Goal: Information Seeking & Learning: Compare options

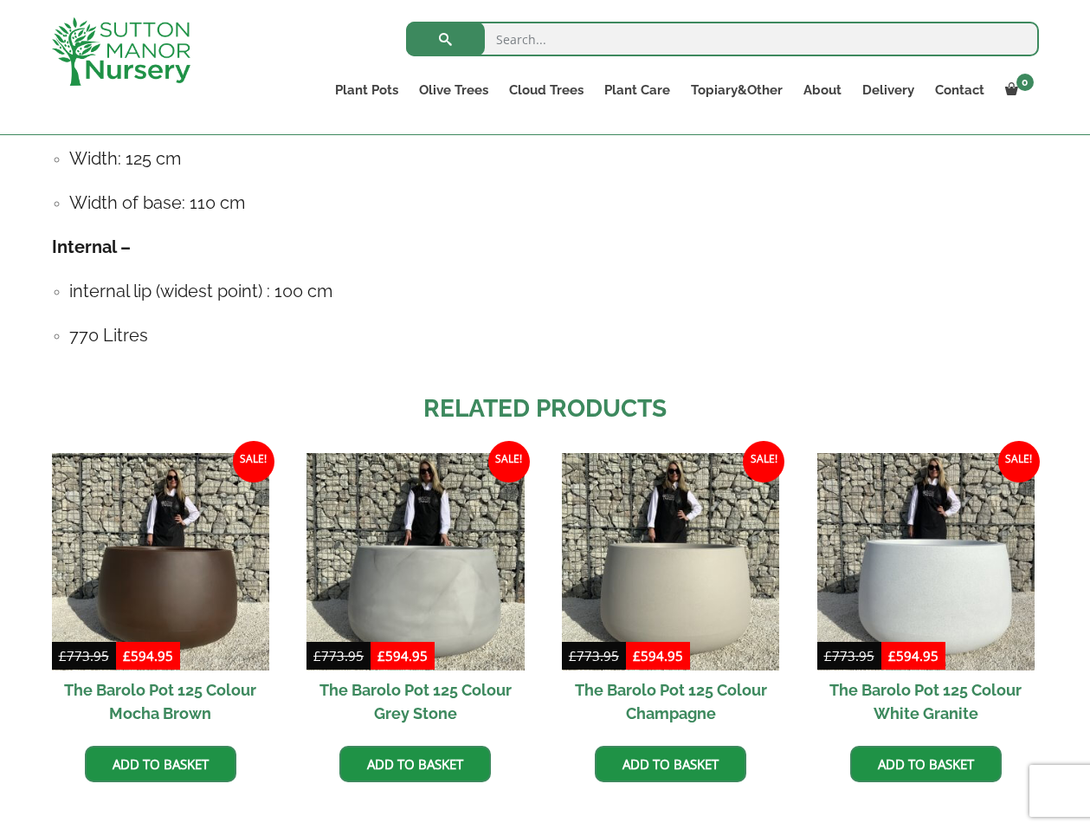
scroll to position [1219, 0]
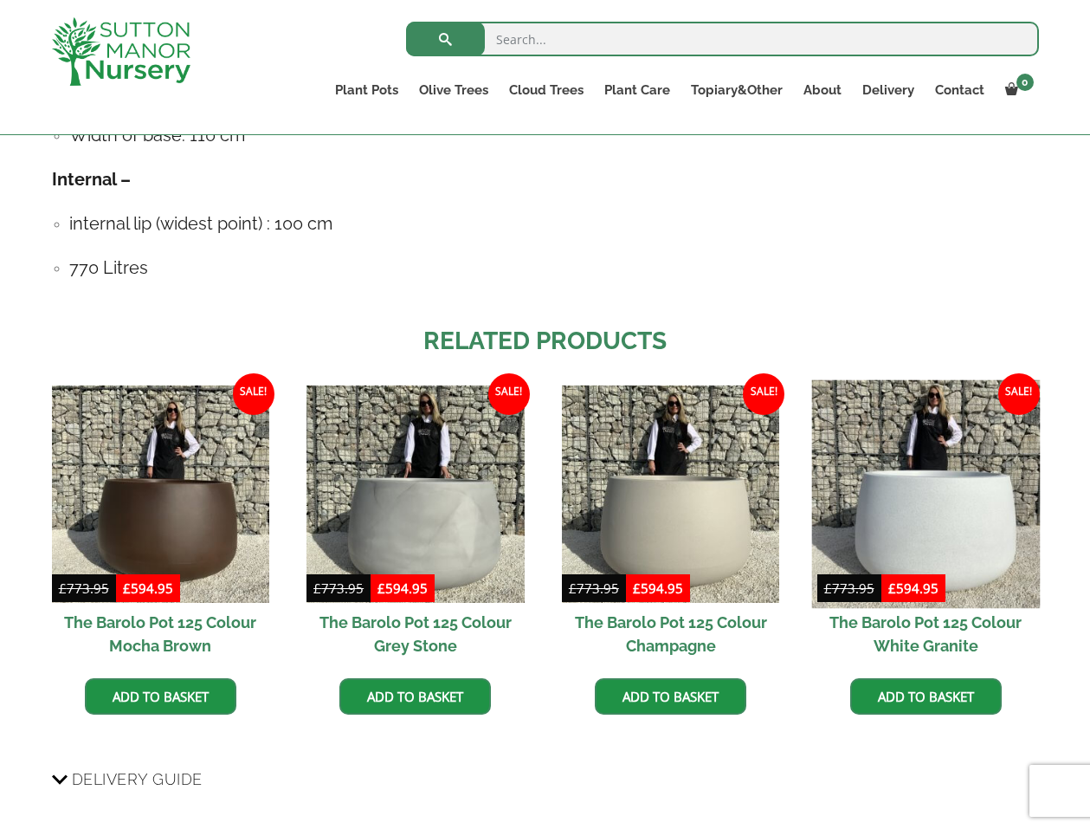
click at [943, 493] on img at bounding box center [925, 493] width 229 height 229
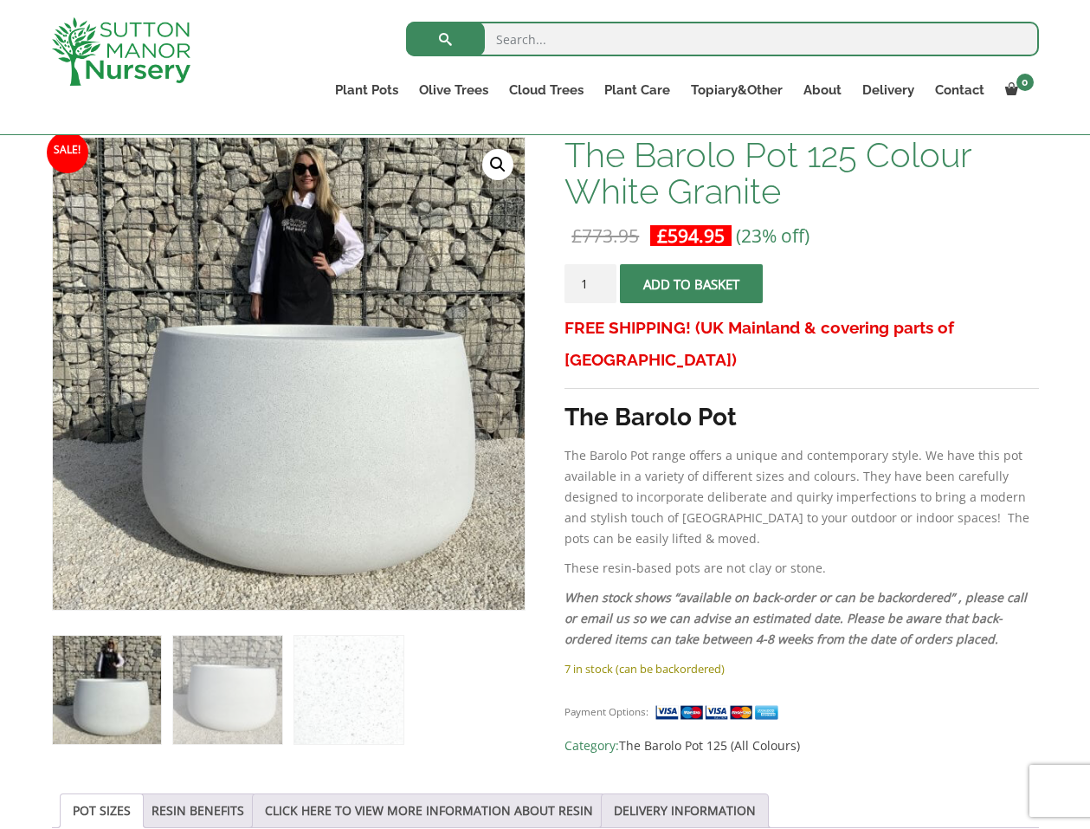
scroll to position [228, 0]
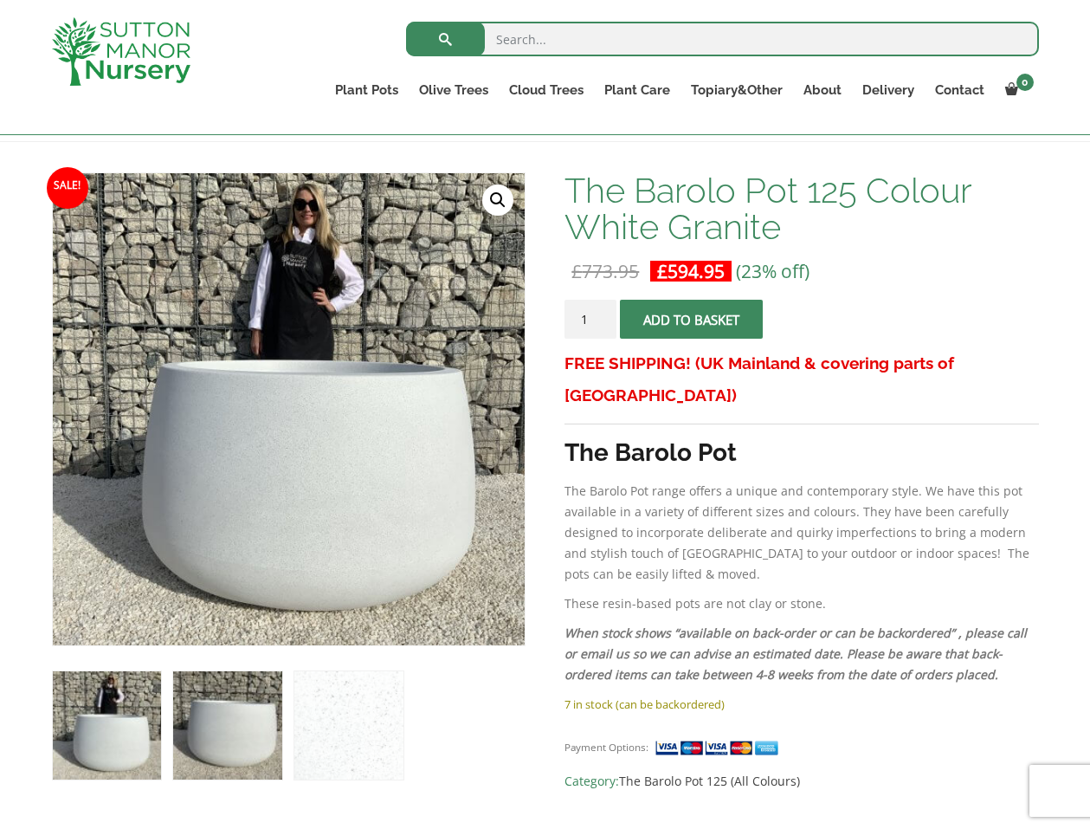
click at [193, 765] on img at bounding box center [227, 725] width 108 height 108
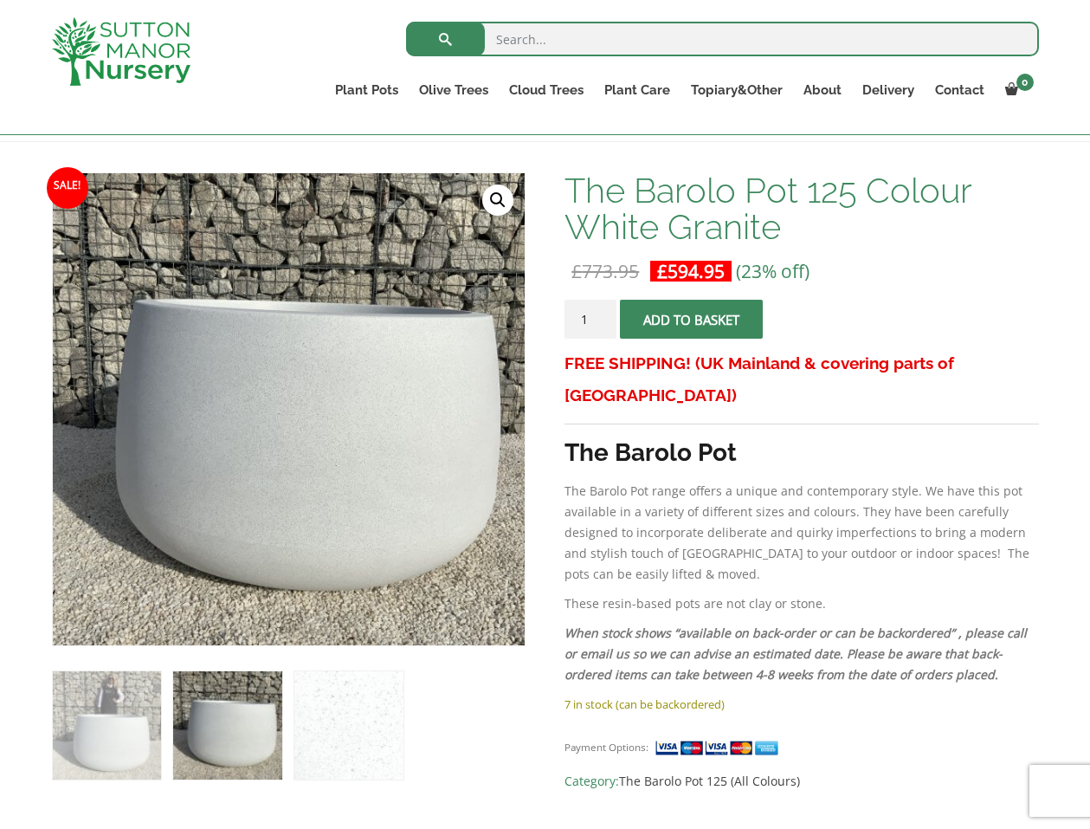
click at [197, 744] on img at bounding box center [227, 725] width 108 height 108
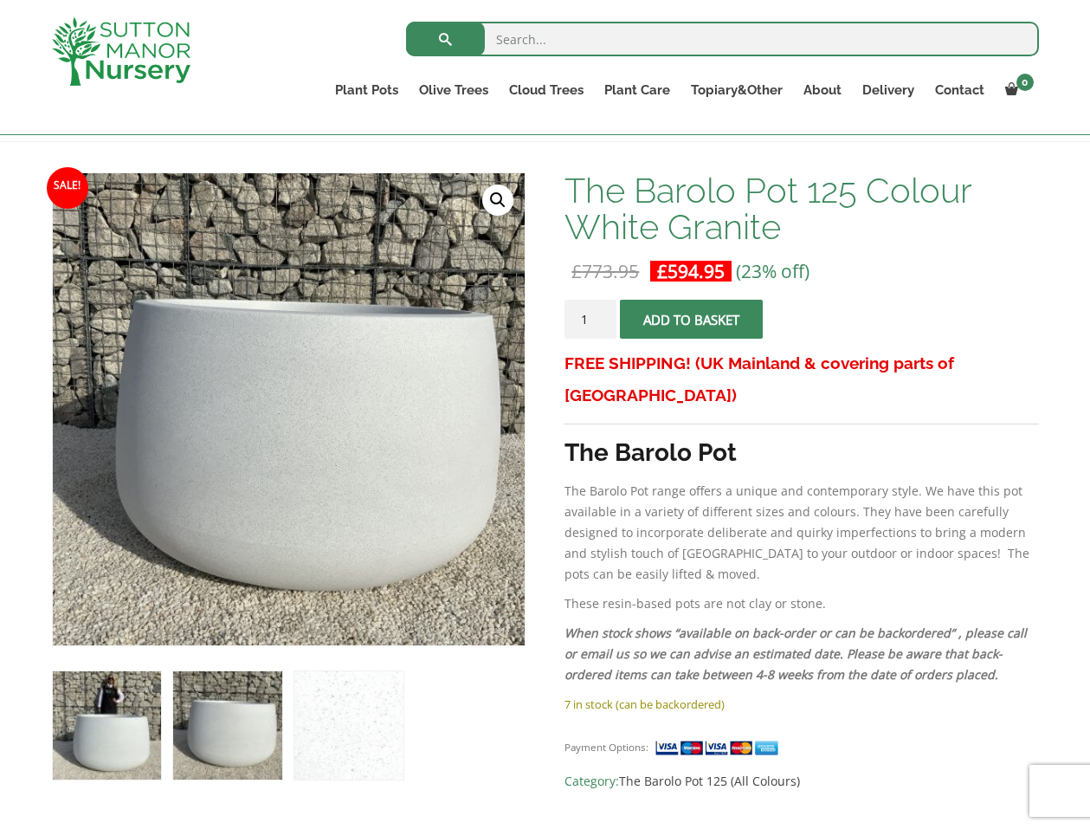
click at [126, 730] on img at bounding box center [107, 725] width 108 height 108
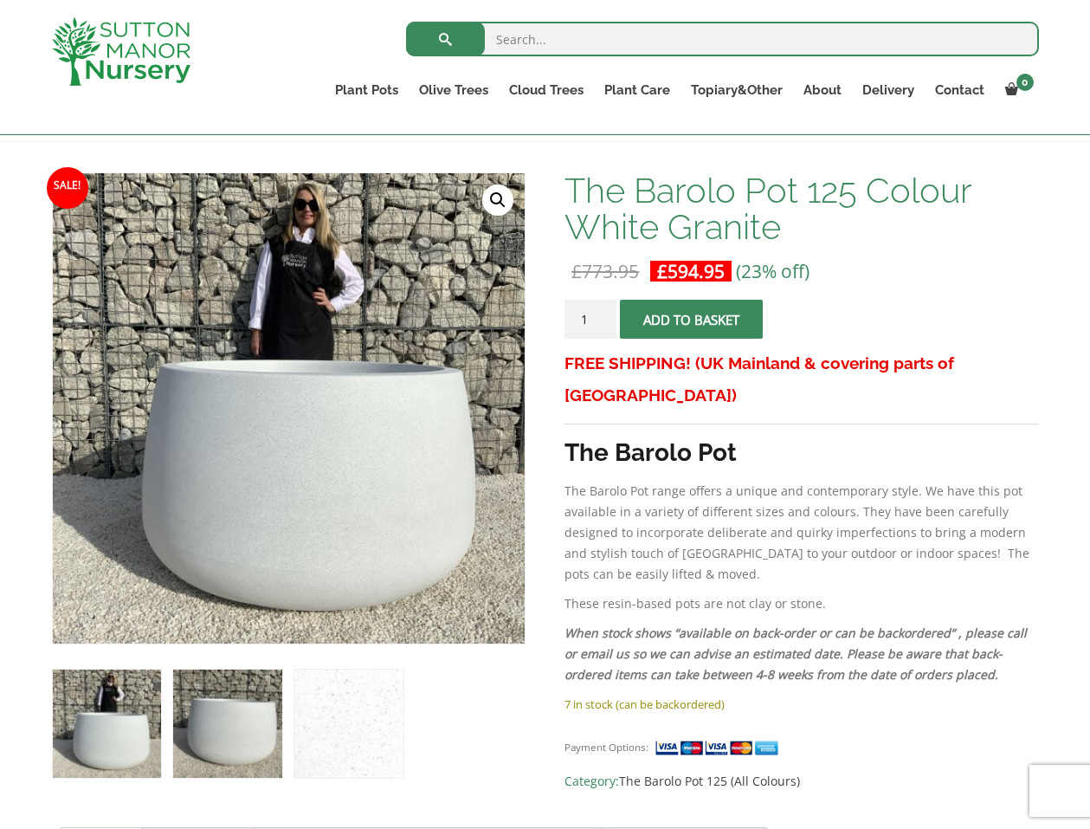
click at [241, 725] on img at bounding box center [227, 723] width 108 height 108
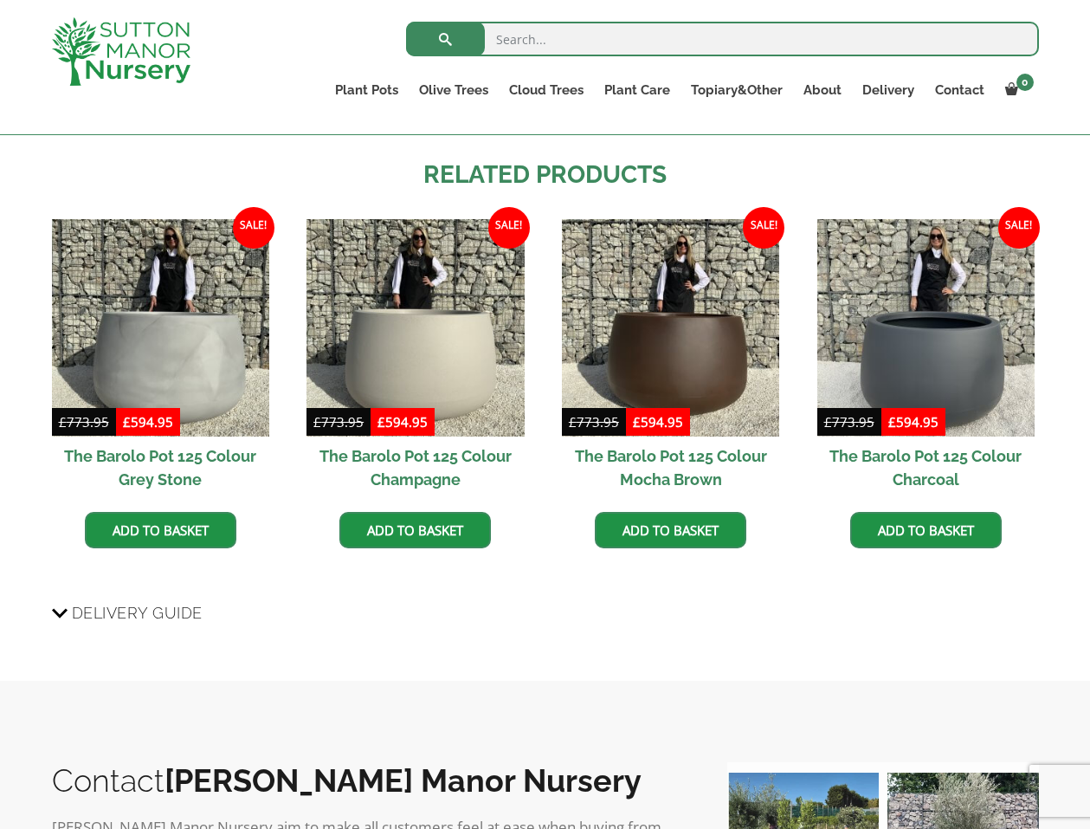
scroll to position [1438, 0]
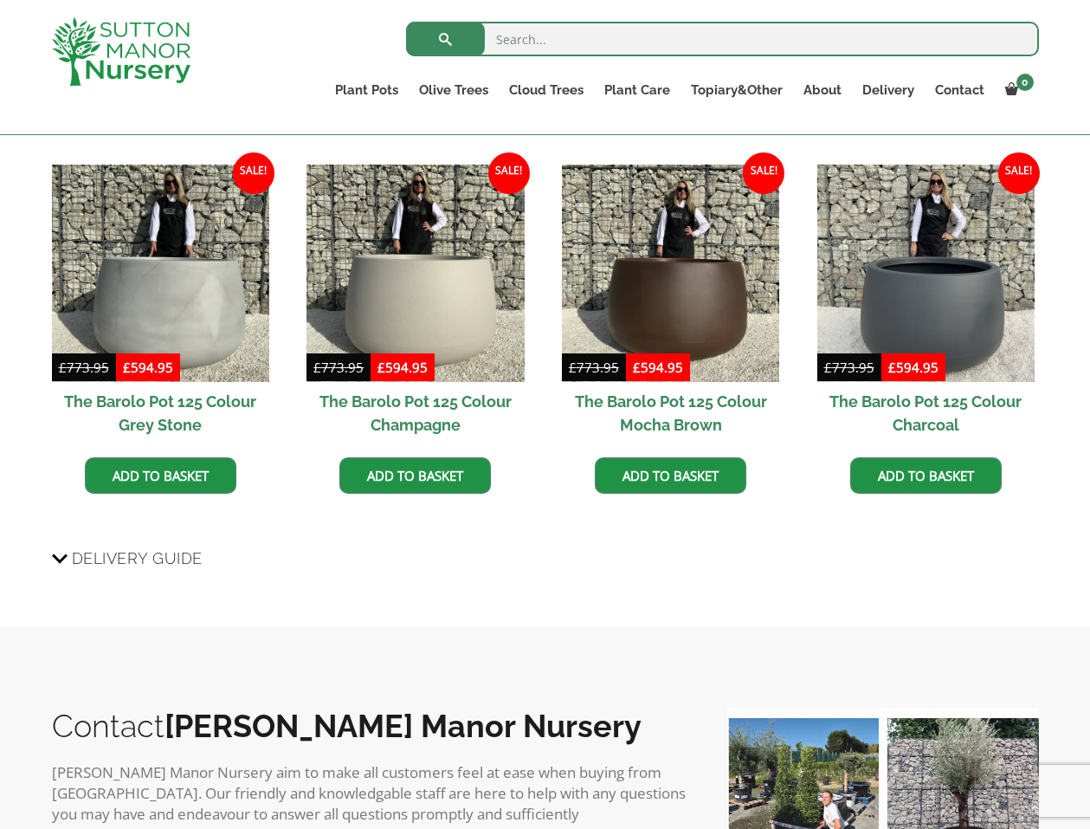
click at [539, 375] on ul "Sale! £ 773.95 Original price was: £773.95. £ 594.95 Current price is: £594.95.…" at bounding box center [545, 347] width 987 height 365
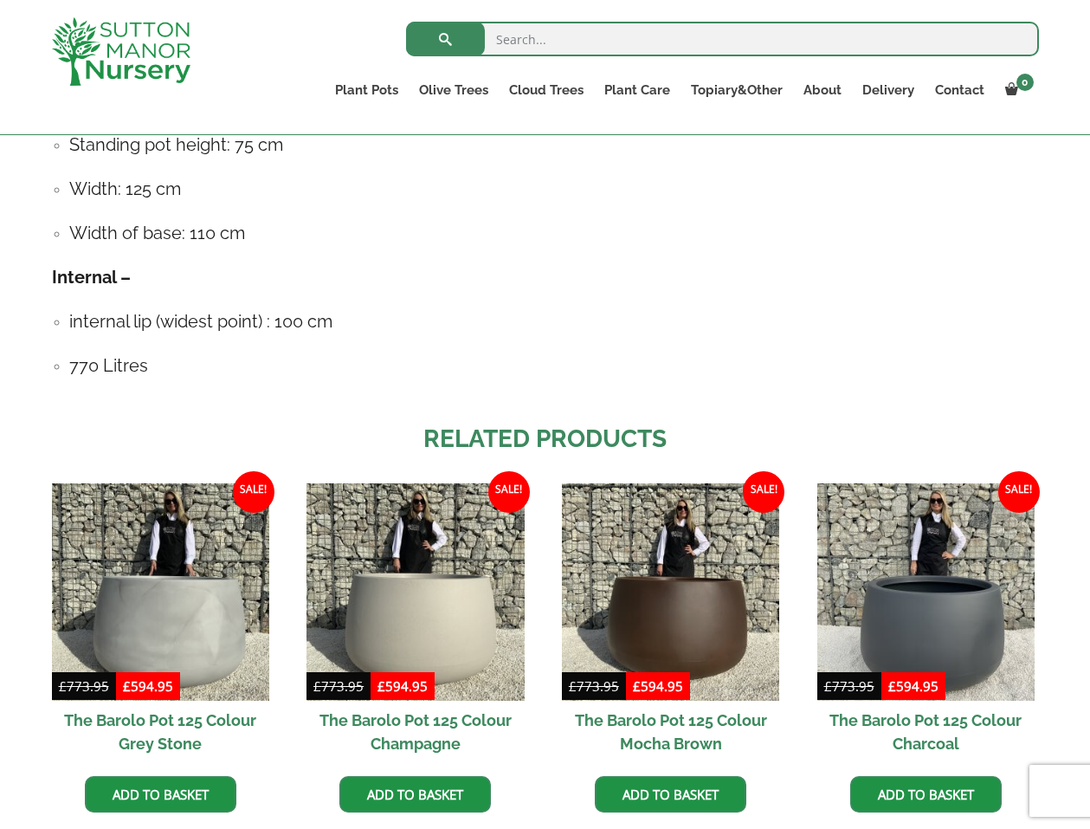
scroll to position [1114, 0]
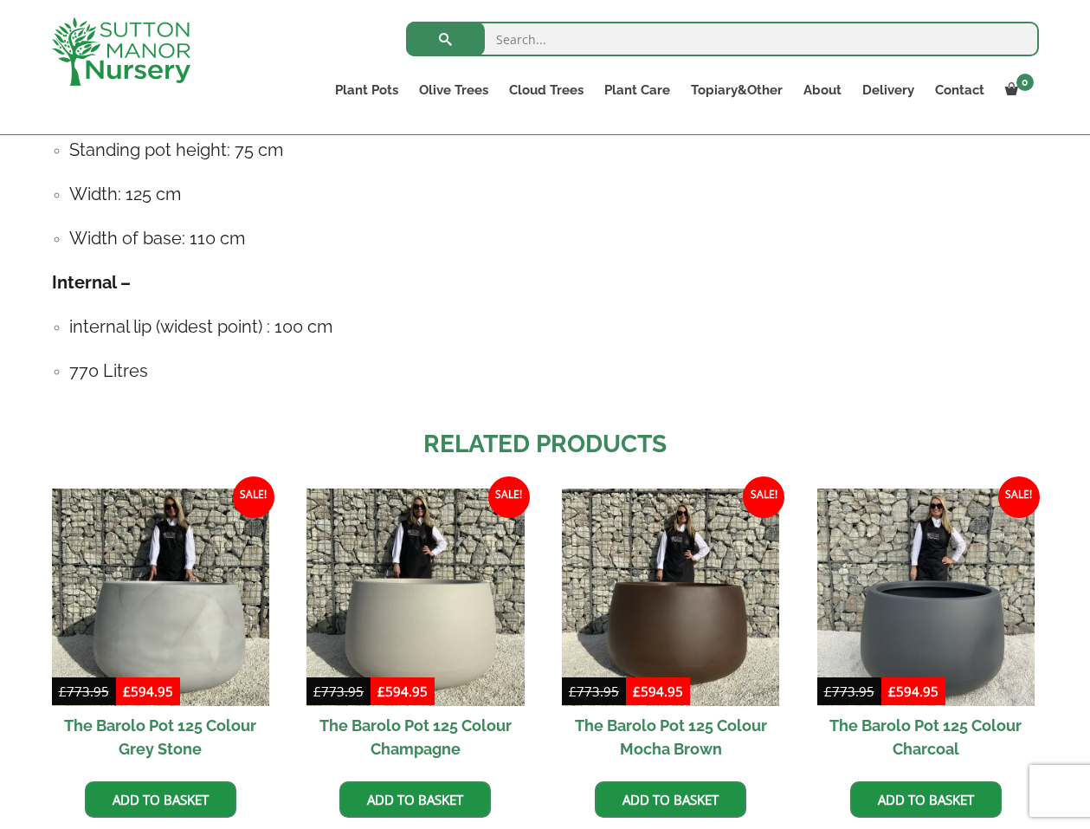
click at [539, 367] on h4 "770 Litres" at bounding box center [554, 371] width 970 height 27
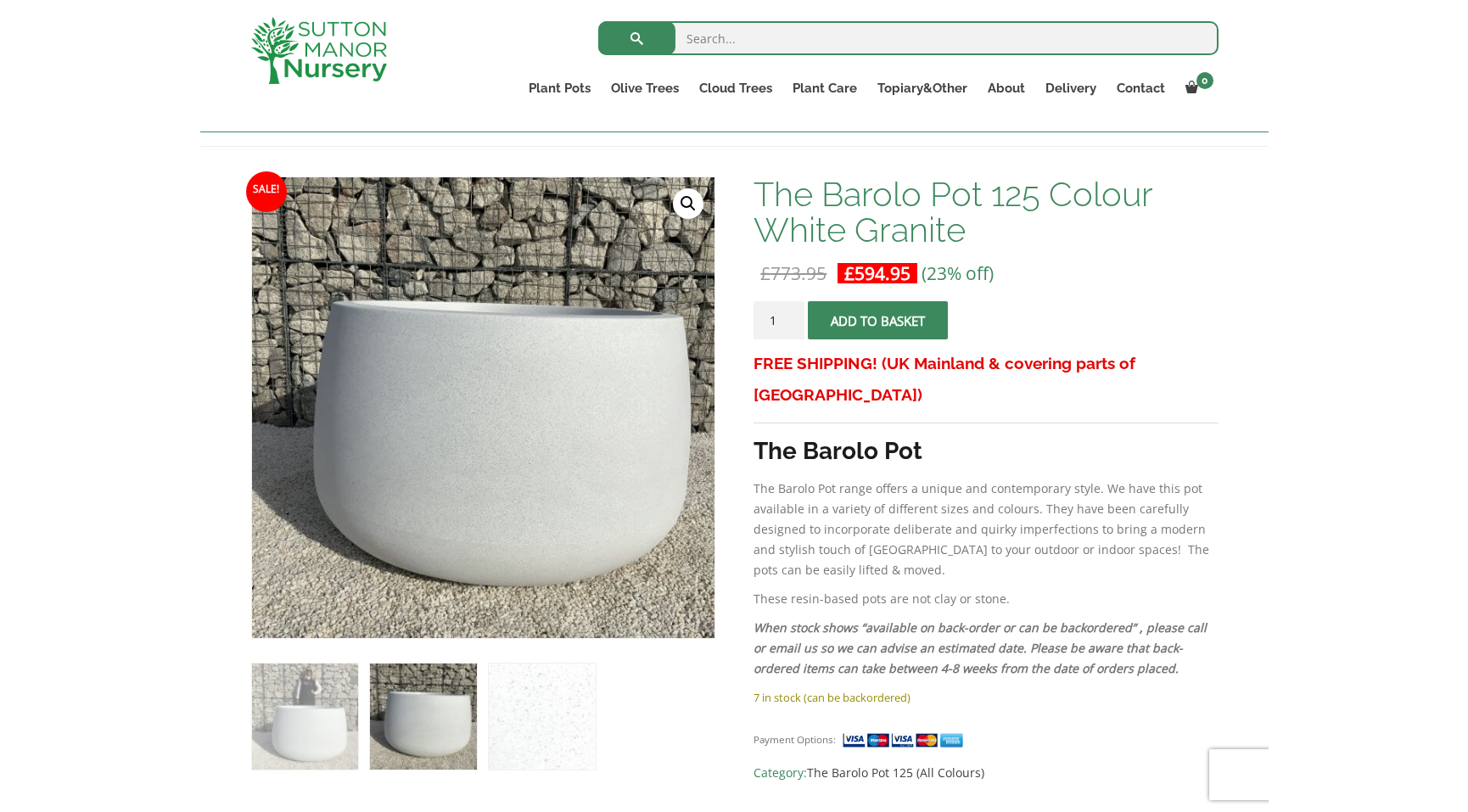
scroll to position [225, 0]
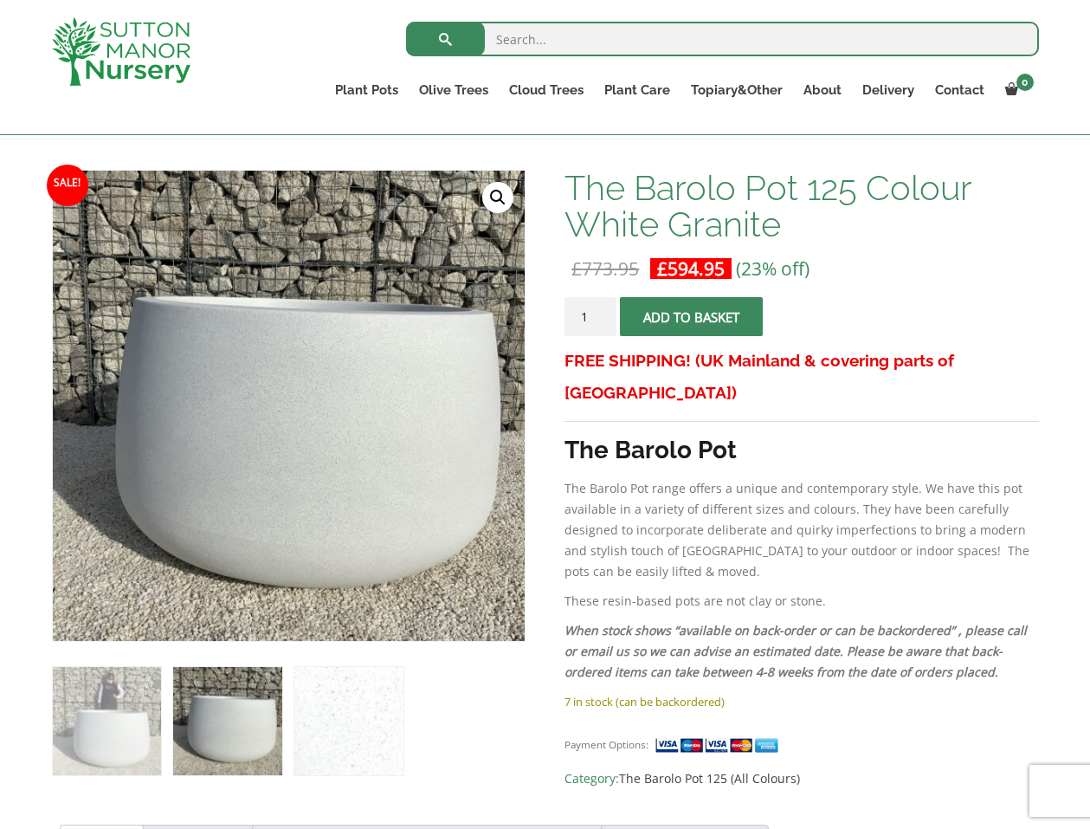
click at [221, 668] on img at bounding box center [227, 721] width 108 height 108
click at [227, 696] on img at bounding box center [227, 721] width 108 height 108
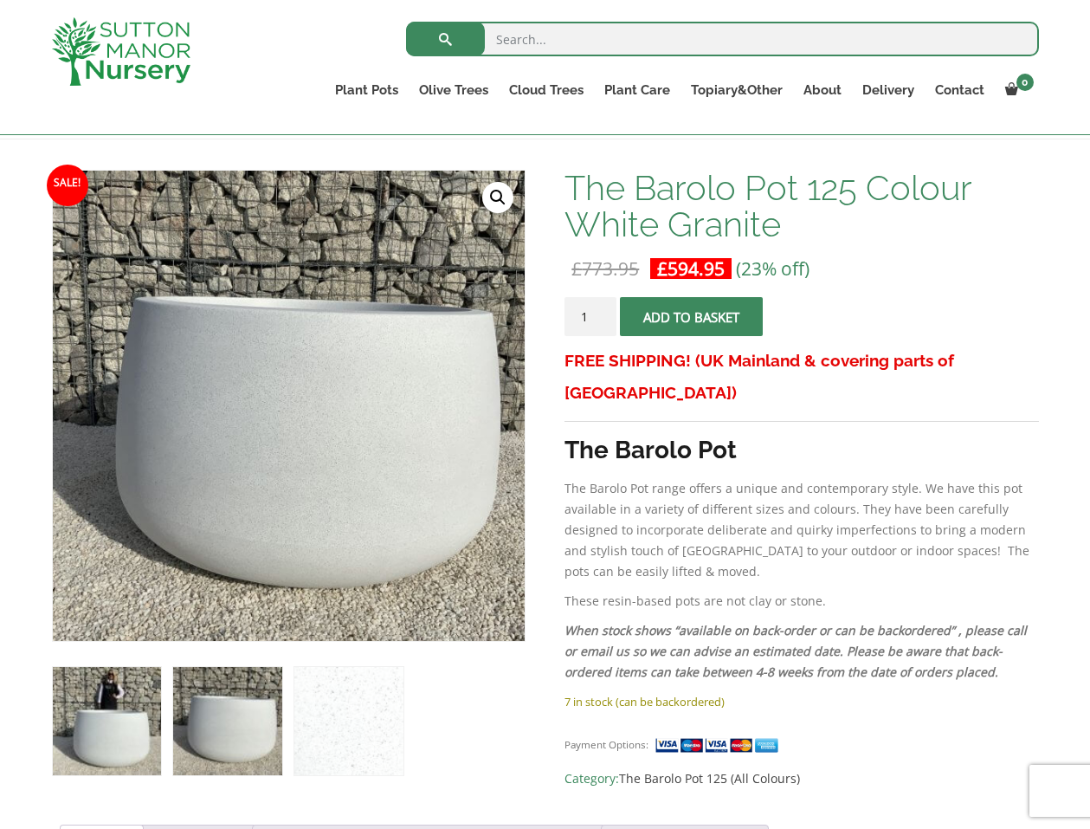
click at [112, 723] on img at bounding box center [107, 721] width 108 height 108
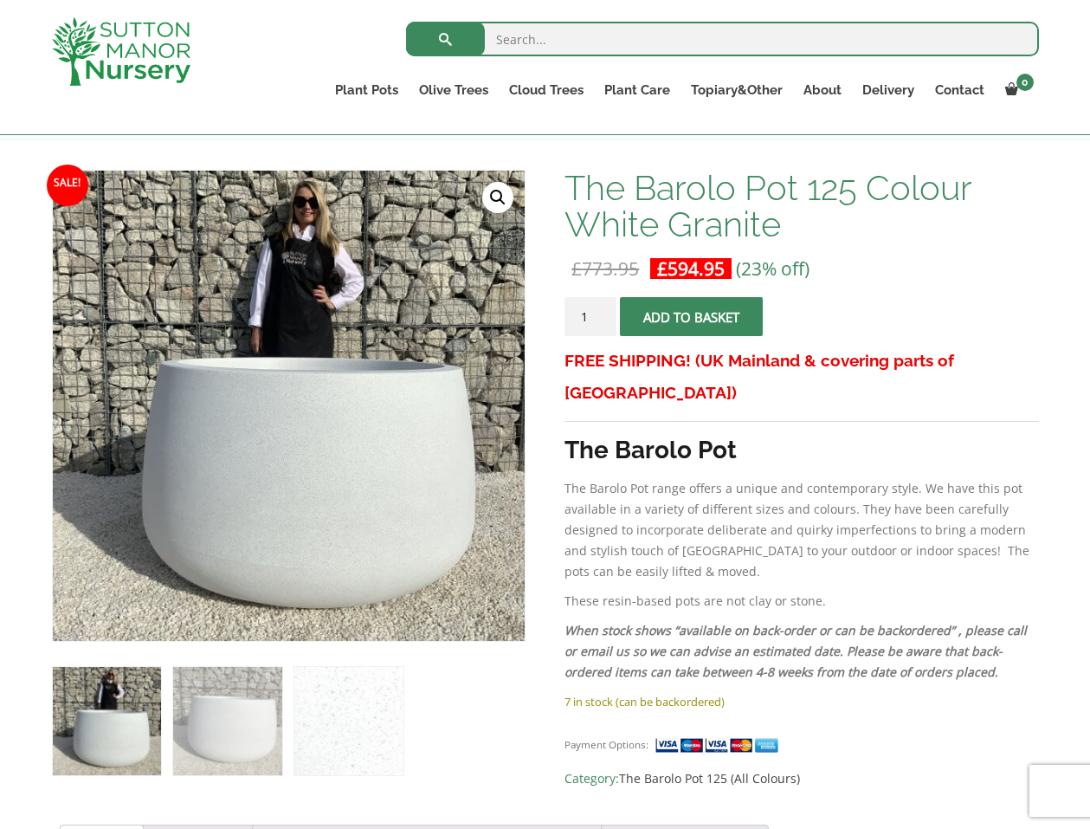
click at [111, 727] on img at bounding box center [107, 721] width 108 height 108
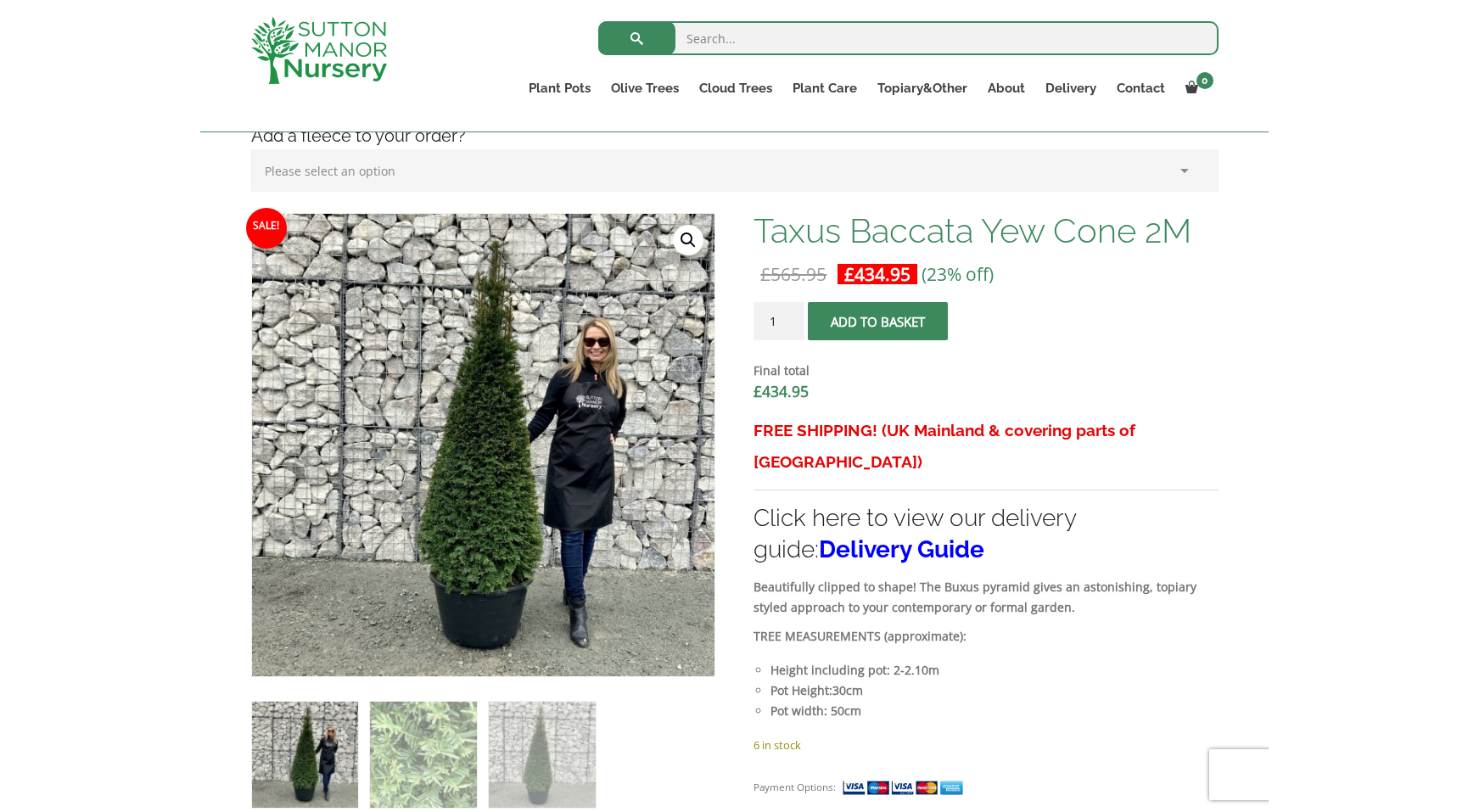
scroll to position [453, 0]
